Goal: Information Seeking & Learning: Learn about a topic

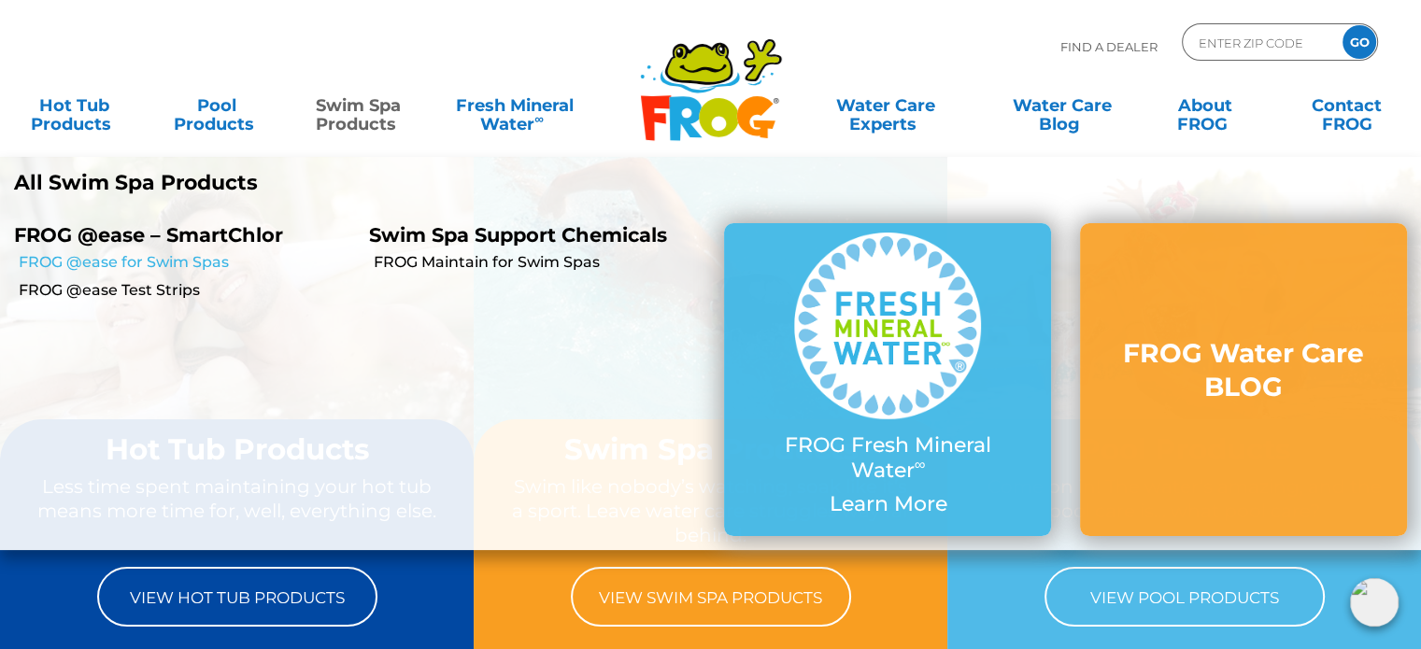
click at [190, 262] on link "FROG @ease for Swim Spas" at bounding box center [187, 262] width 336 height 21
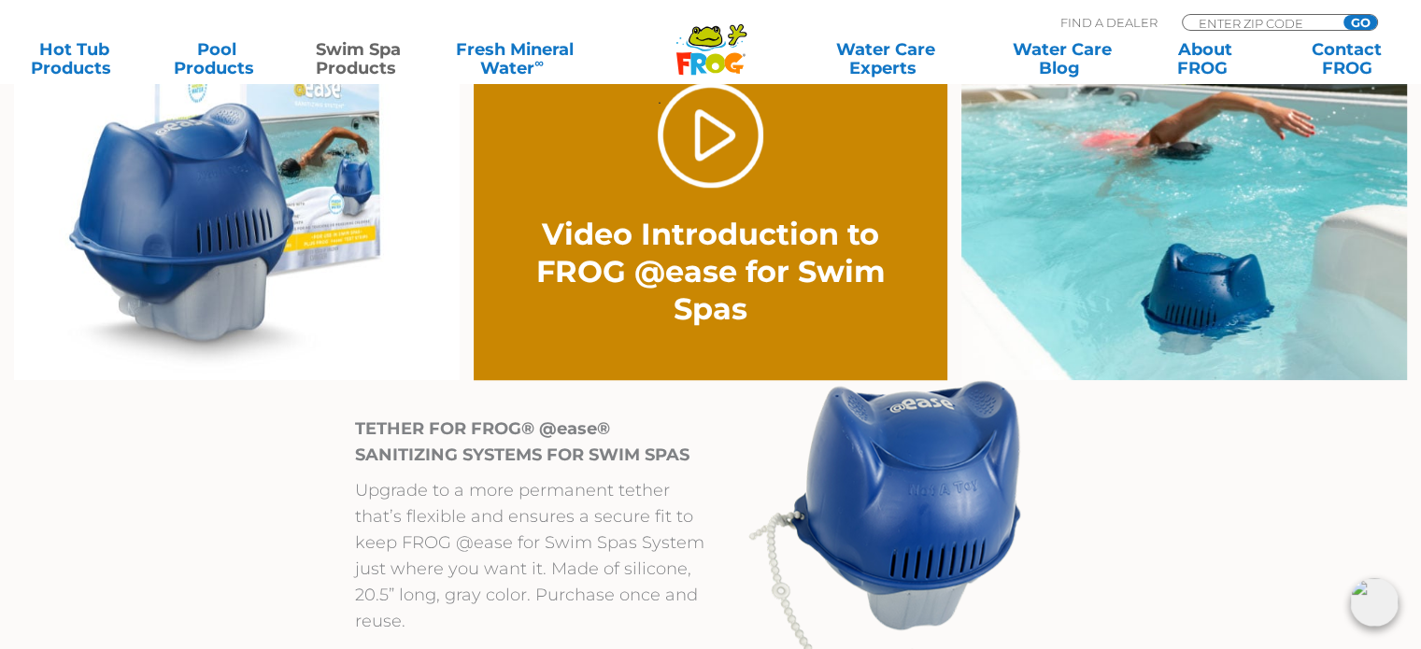
scroll to position [1520, 0]
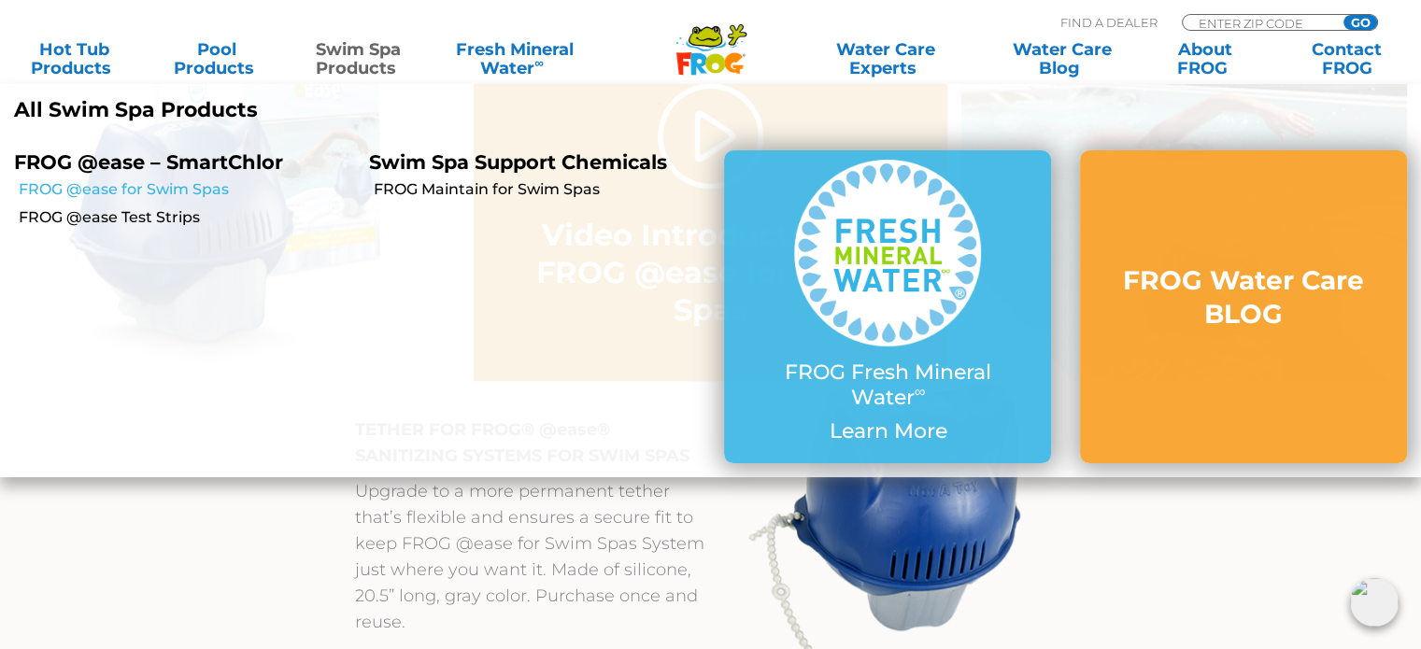
click at [201, 195] on link "FROG @ease for Swim Spas" at bounding box center [187, 189] width 336 height 21
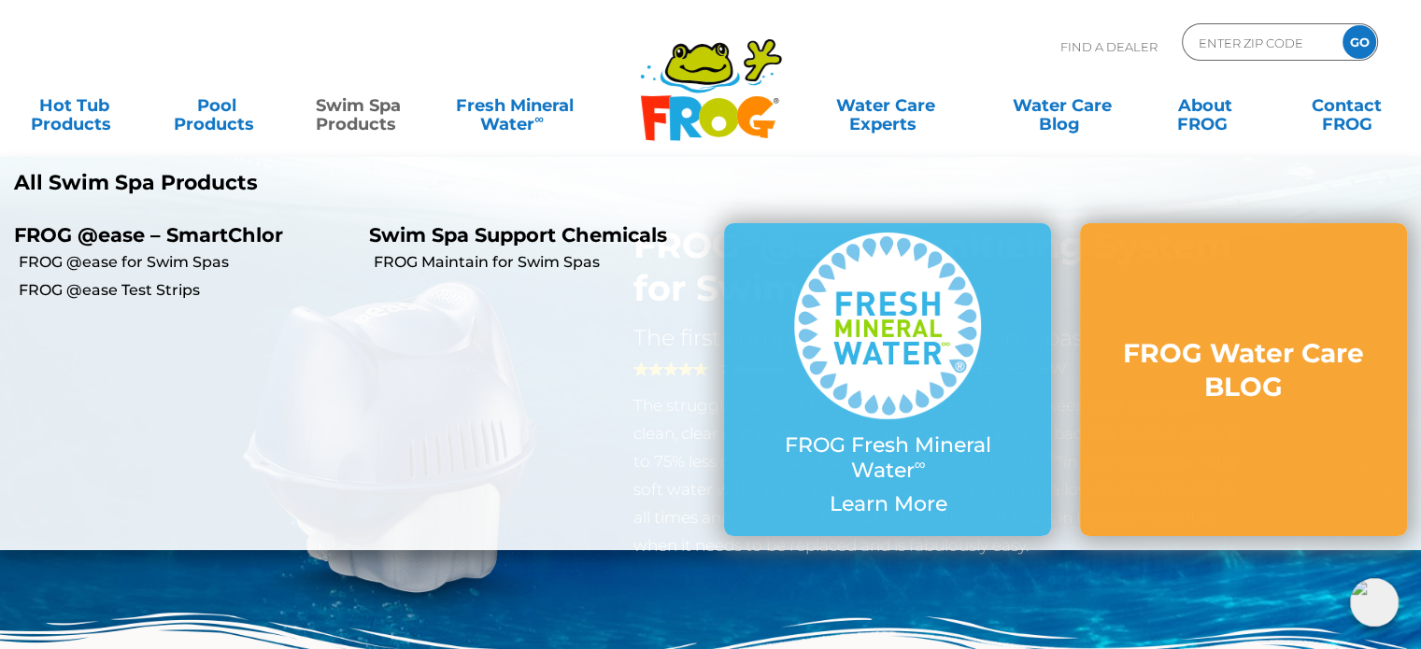
click at [378, 119] on link "Swim Spa Products" at bounding box center [359, 105] width 110 height 37
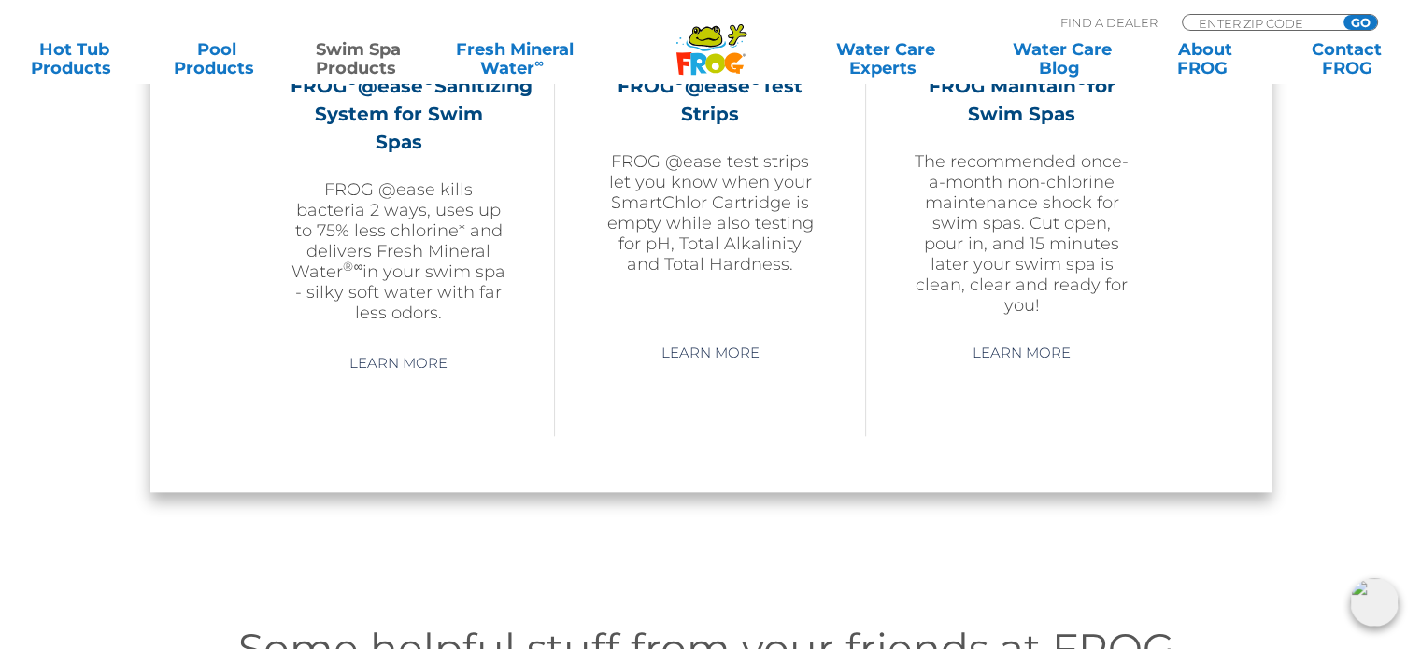
scroll to position [1972, 0]
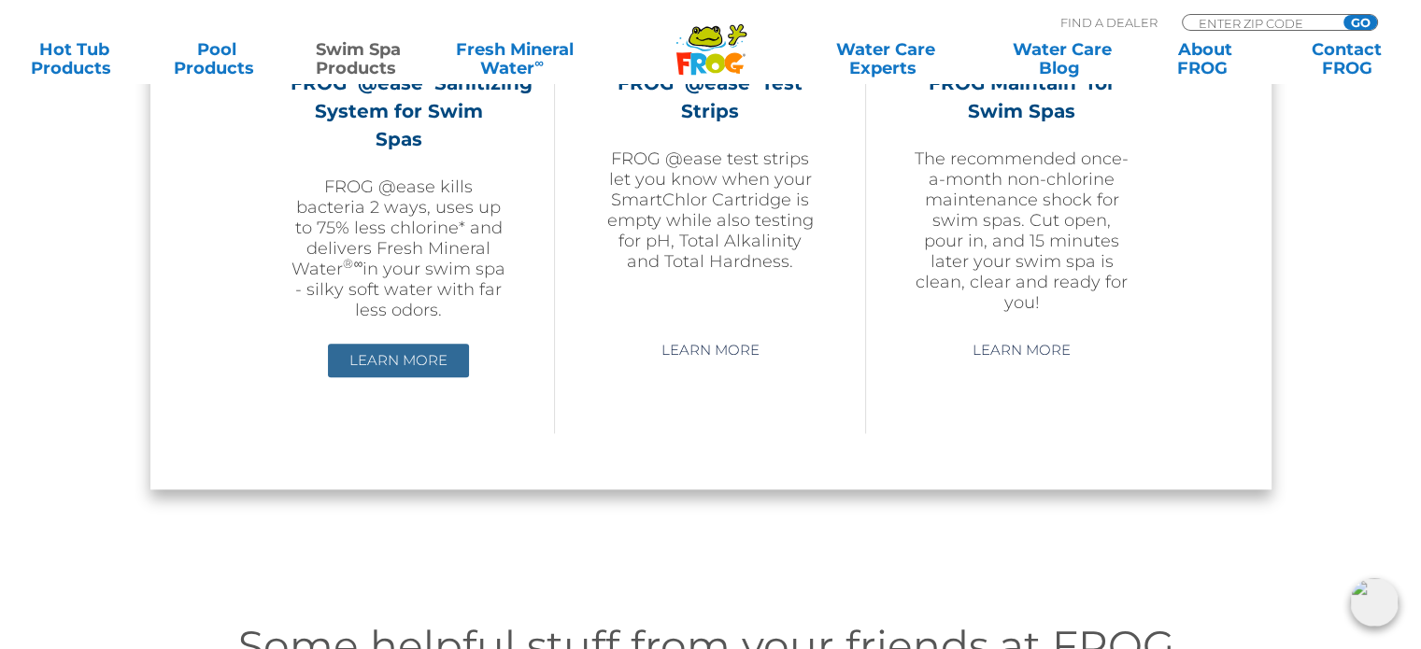
click at [399, 344] on link "Learn More" at bounding box center [398, 361] width 141 height 34
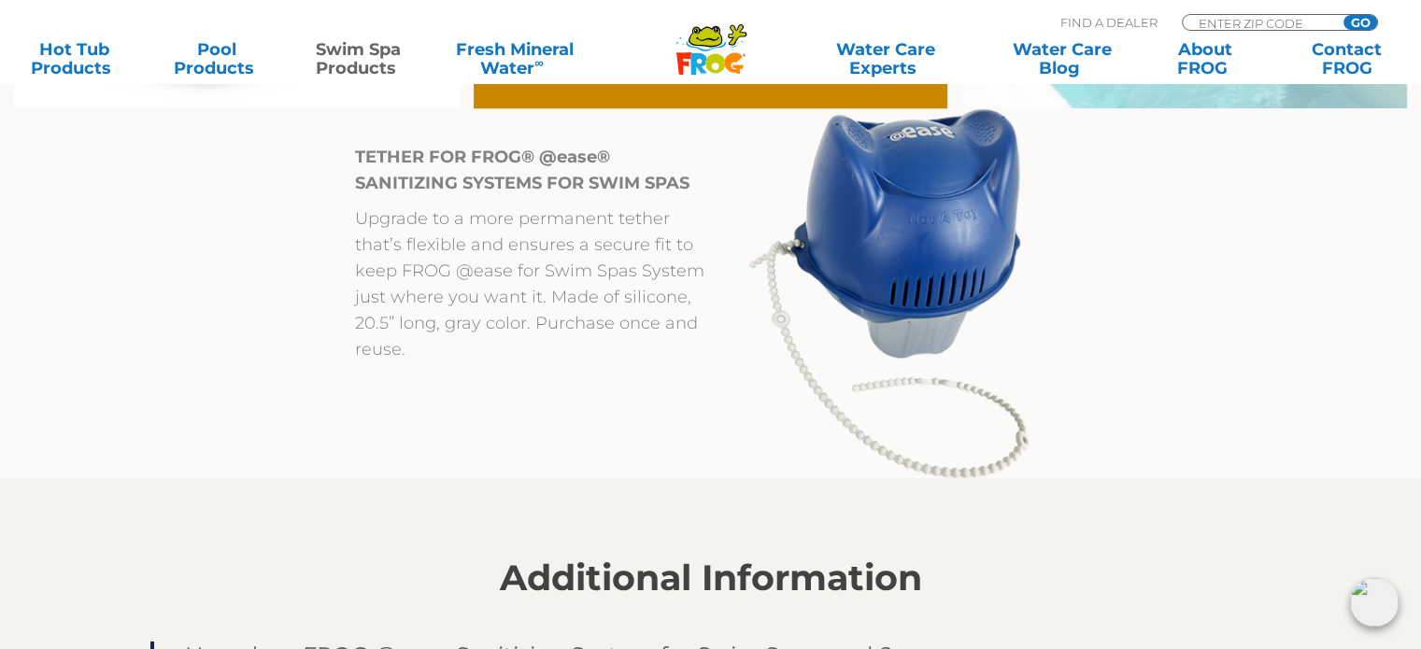
scroll to position [1794, 0]
click at [543, 350] on p "Upgrade to a more permanent tether that’s flexible and ensures a secure fit to …" at bounding box center [532, 283] width 355 height 157
